Goal: Task Accomplishment & Management: Manage account settings

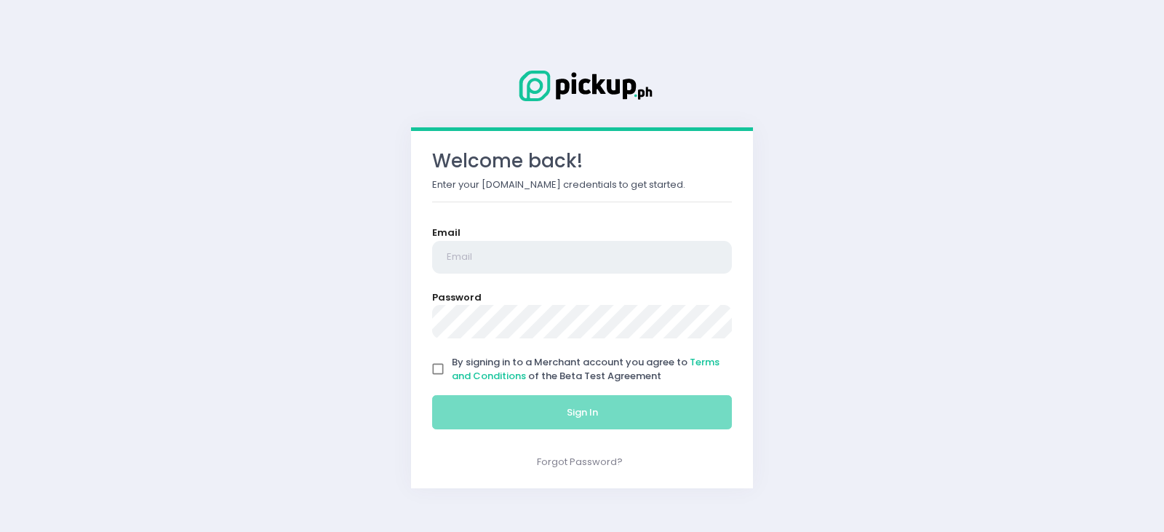
type input "[EMAIL_ADDRESS][DOMAIN_NAME]"
click at [440, 366] on input "By signing in to a Merchant account you agree to Terms and Conditions of the Be…" at bounding box center [438, 369] width 28 height 28
checkbox input "true"
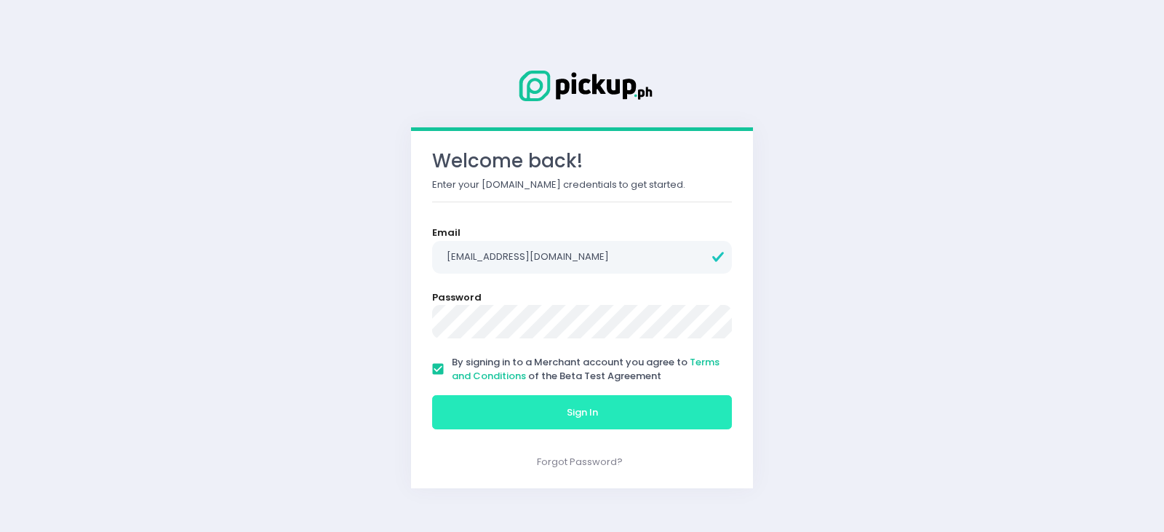
click at [530, 413] on button "Sign In" at bounding box center [582, 412] width 300 height 35
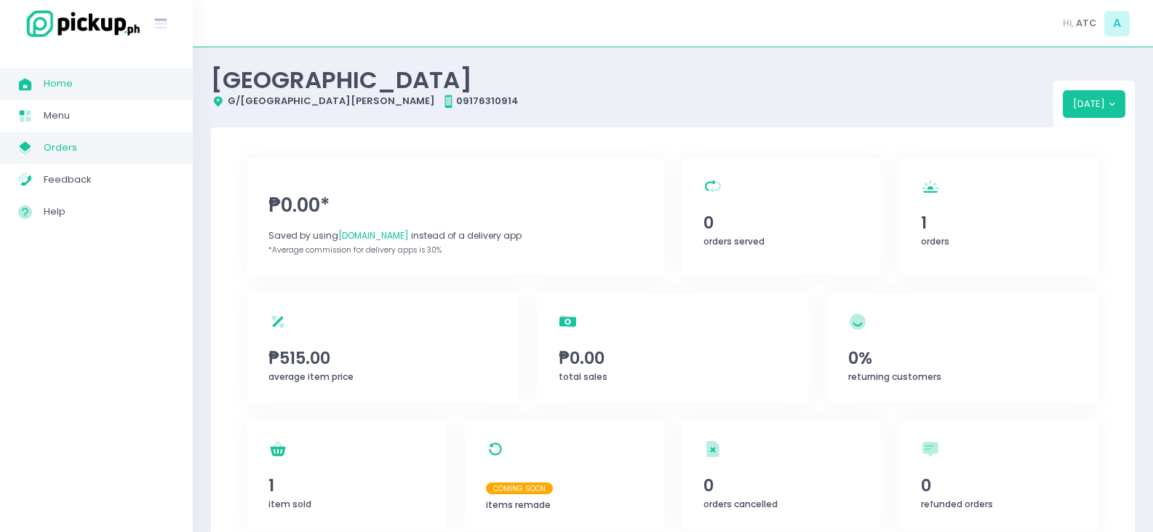
click at [98, 144] on span "Orders" at bounding box center [109, 147] width 131 height 19
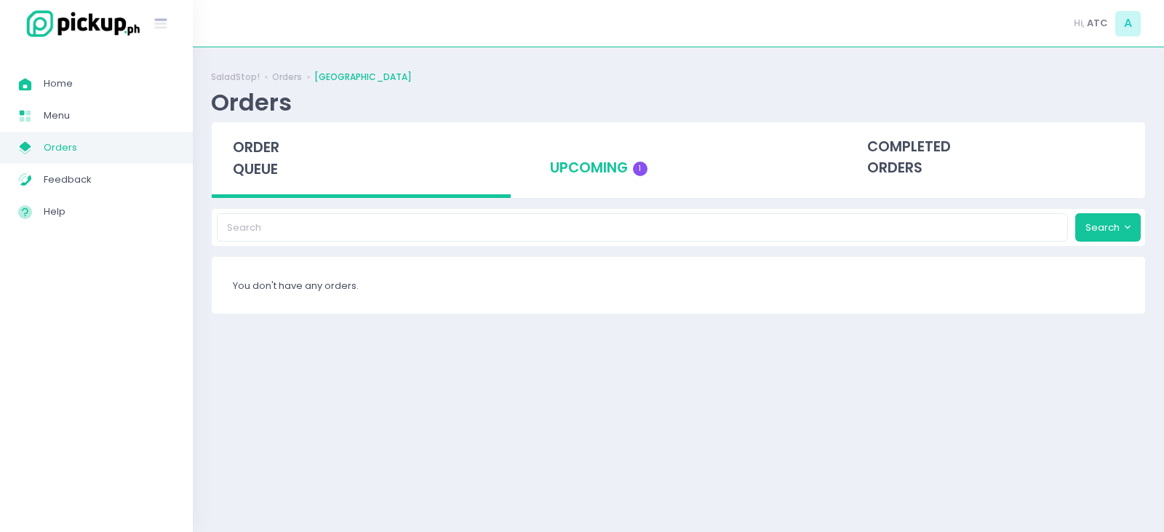
click at [581, 170] on div "upcoming 1" at bounding box center [678, 157] width 299 height 71
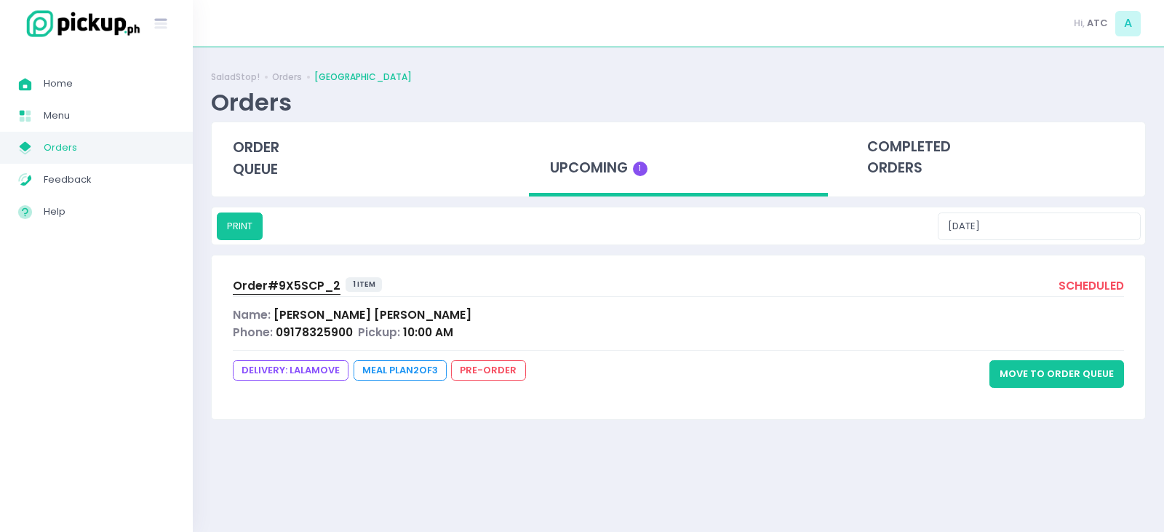
click at [1057, 373] on button "Move to Order Queue" at bounding box center [1056, 374] width 135 height 28
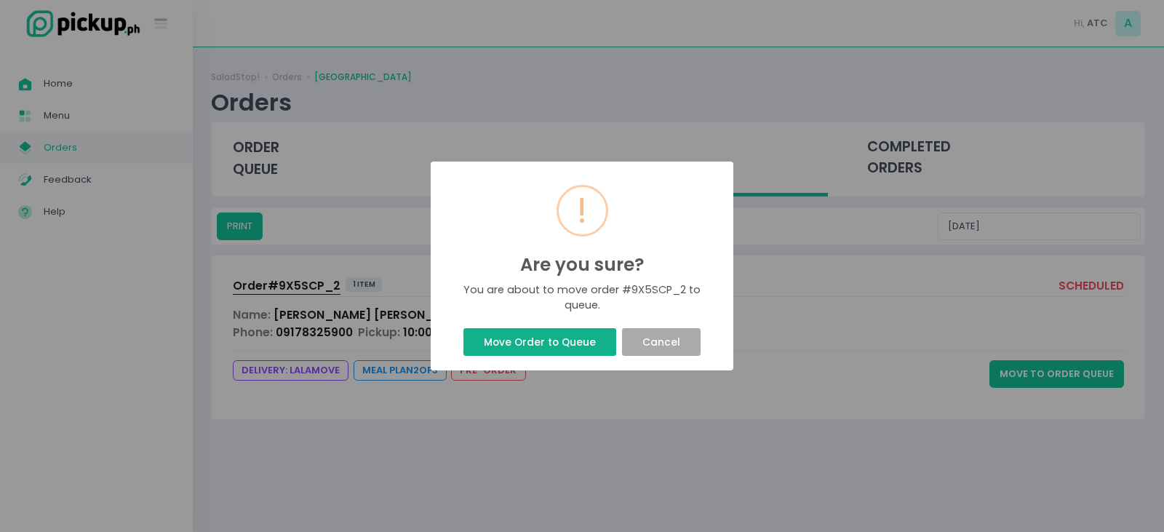
click at [519, 338] on button "Move Order to Queue" at bounding box center [539, 342] width 152 height 28
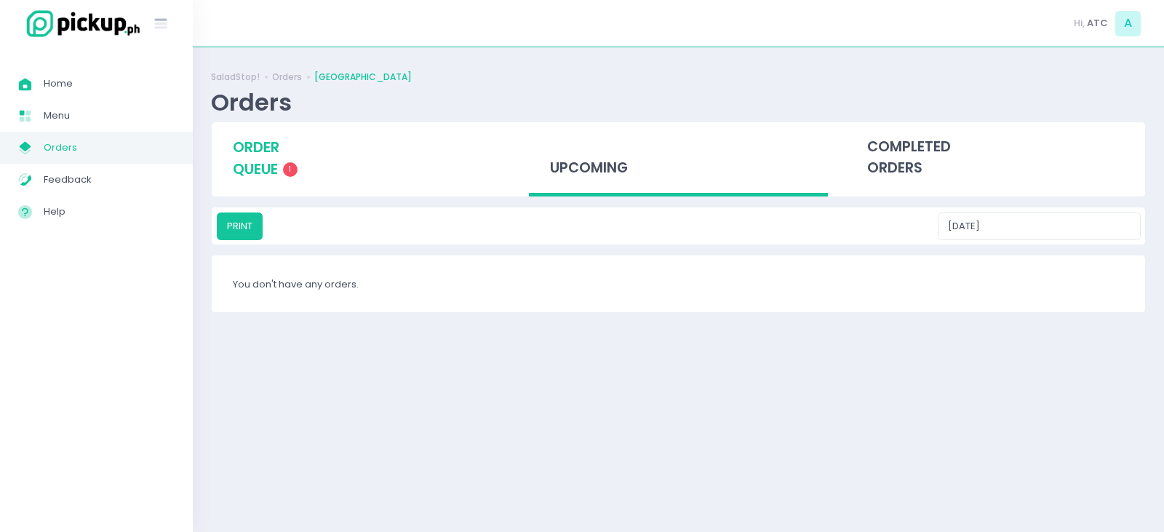
click at [268, 146] on span "order queue" at bounding box center [256, 158] width 47 height 41
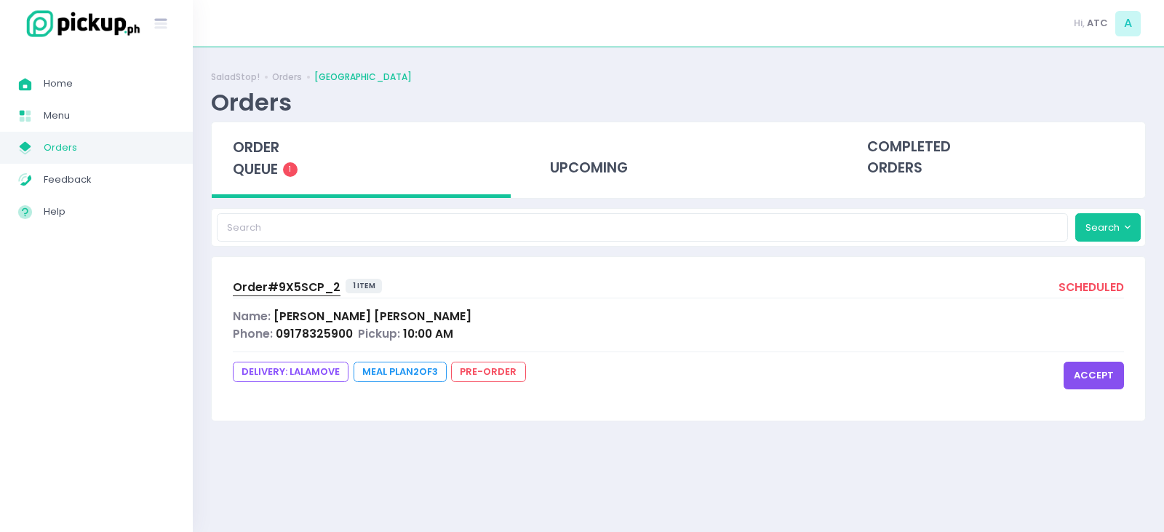
click at [1091, 372] on button "accept" at bounding box center [1094, 376] width 60 height 28
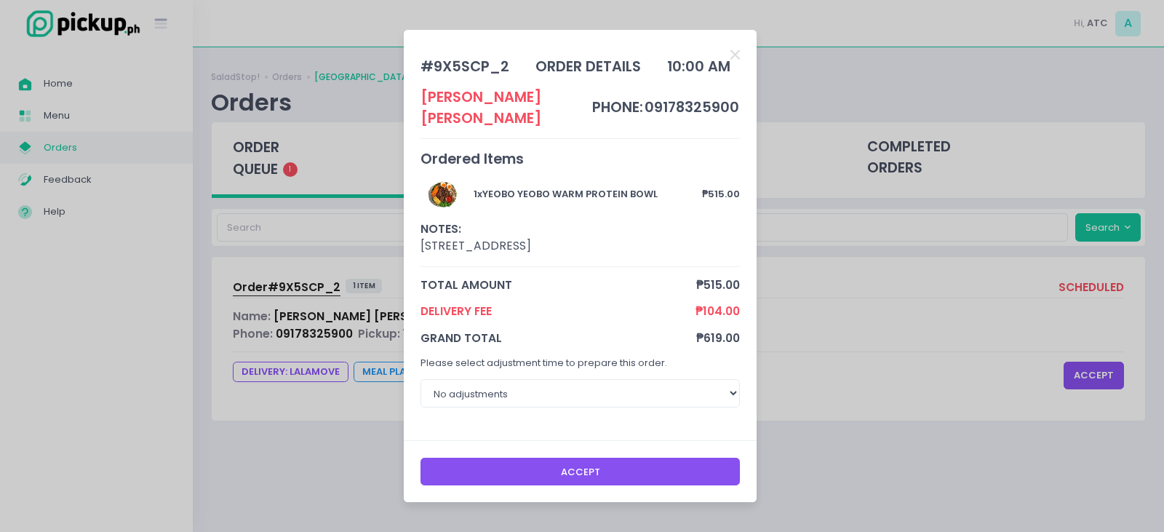
click at [631, 458] on button "Accept" at bounding box center [581, 472] width 320 height 28
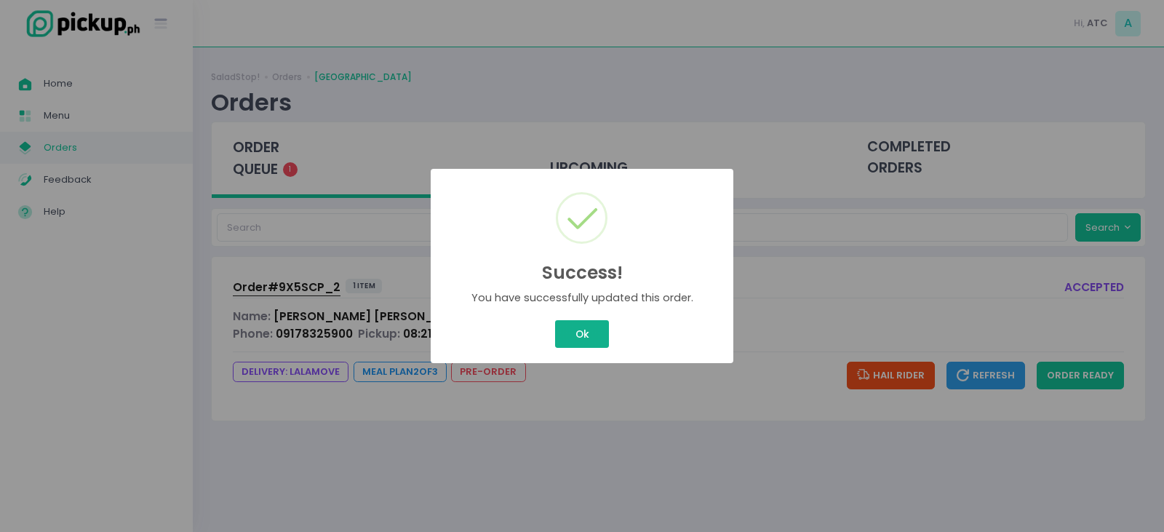
click at [597, 347] on button "Ok" at bounding box center [582, 334] width 54 height 28
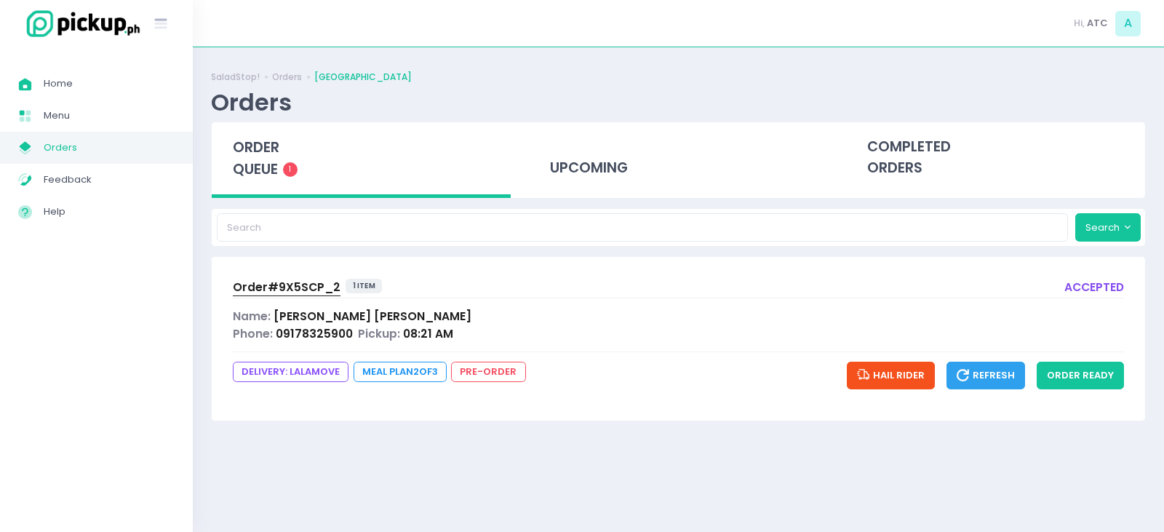
click at [296, 271] on div "Order# 9X5SCP_2 1 item accepted Name: [PERSON_NAME] Phone: 09178325900 Pickup: …" at bounding box center [678, 338] width 933 height 163
click at [300, 290] on span "Order# 9X5SCP_2" at bounding box center [287, 286] width 108 height 15
